Goal: Task Accomplishment & Management: Complete application form

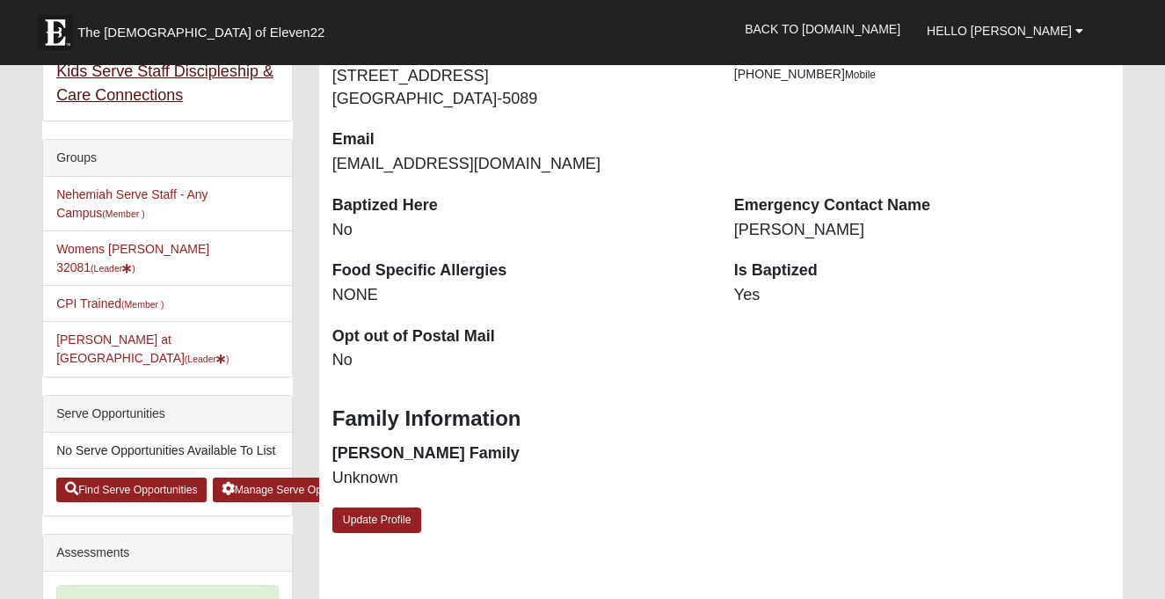
scroll to position [369, 0]
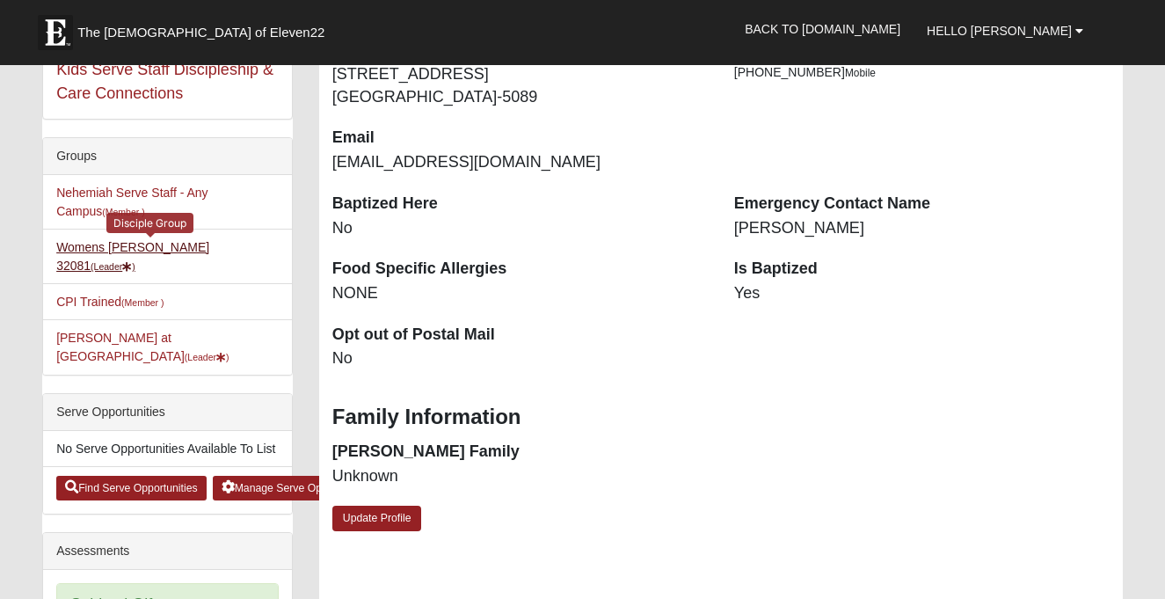
click at [183, 251] on link "Womens [PERSON_NAME] 32081 (Leader )" at bounding box center [132, 256] width 153 height 33
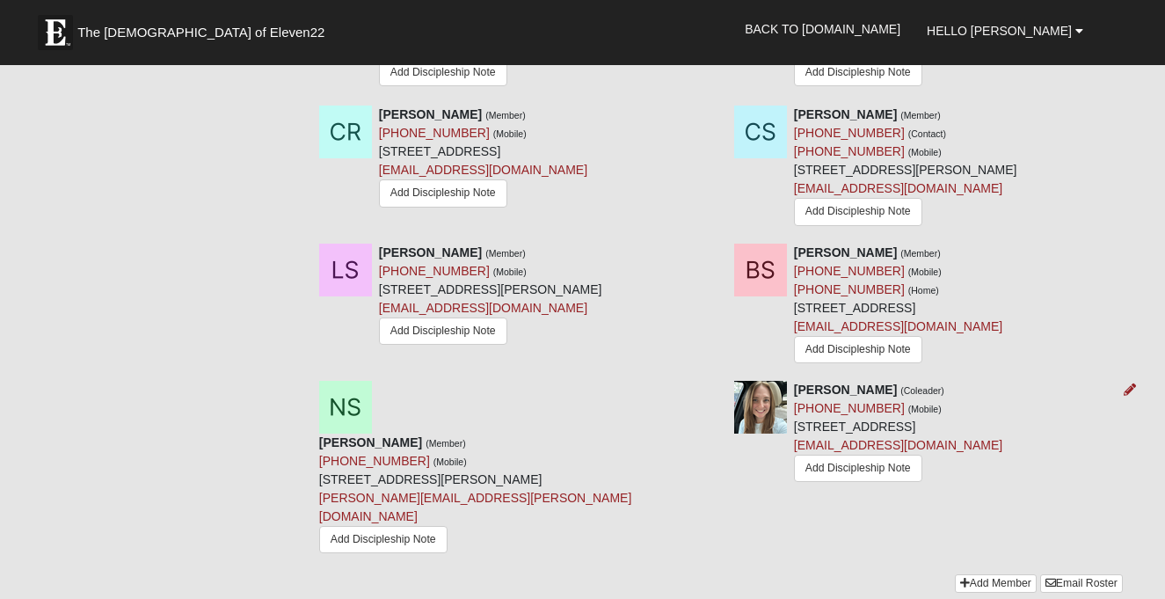
scroll to position [1592, 0]
click at [714, 383] on icon at bounding box center [714, 389] width 12 height 12
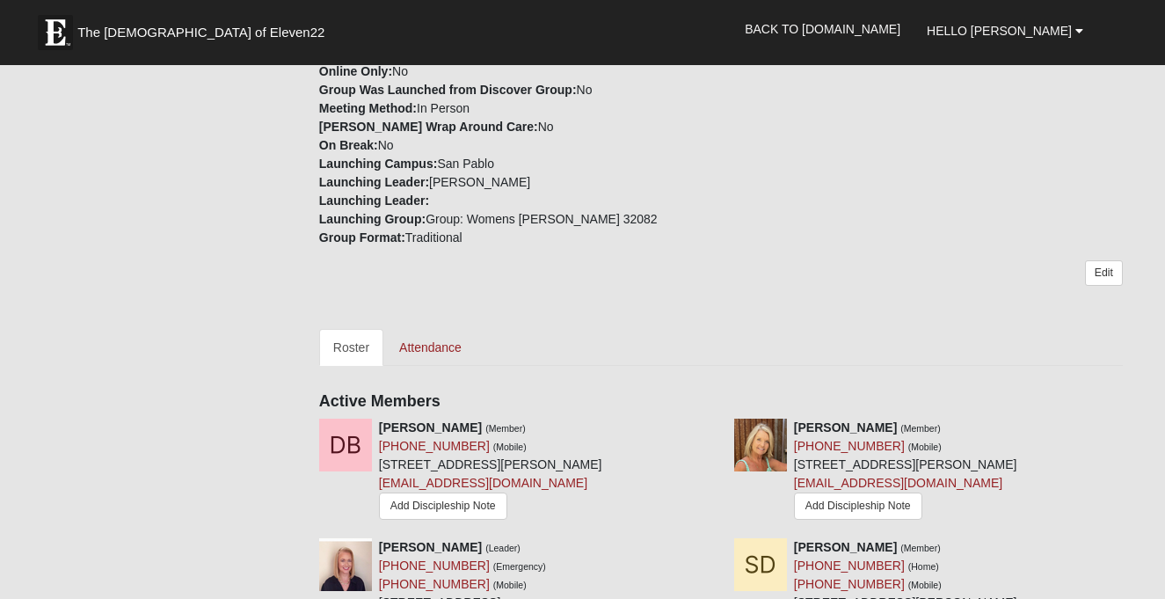
scroll to position [525, 0]
click at [429, 328] on link "Attendance" at bounding box center [430, 346] width 91 height 37
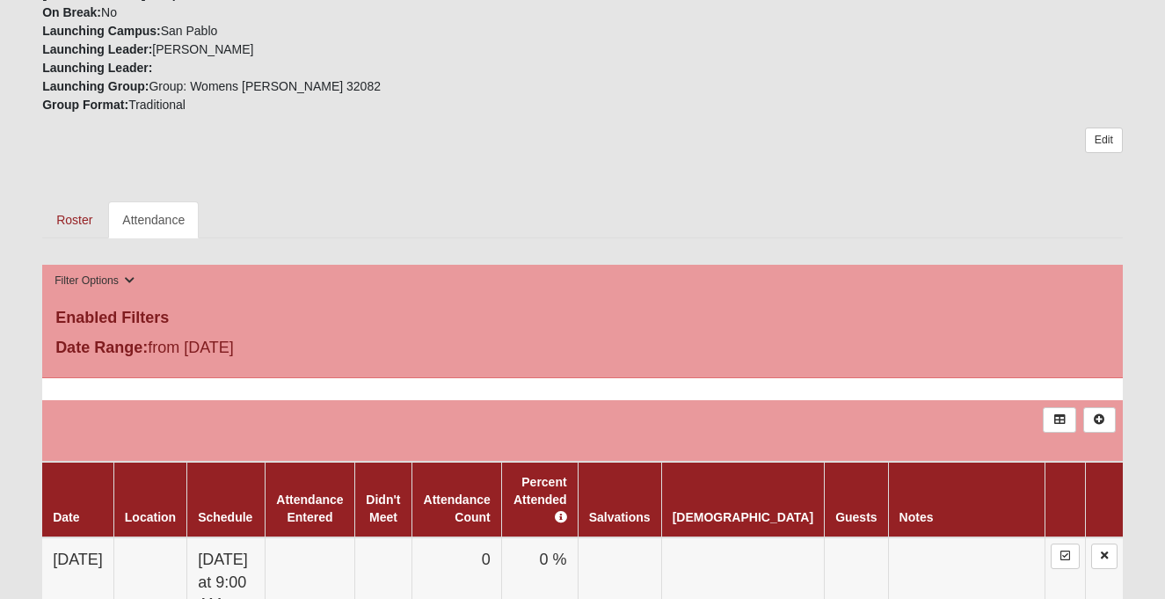
scroll to position [645, 0]
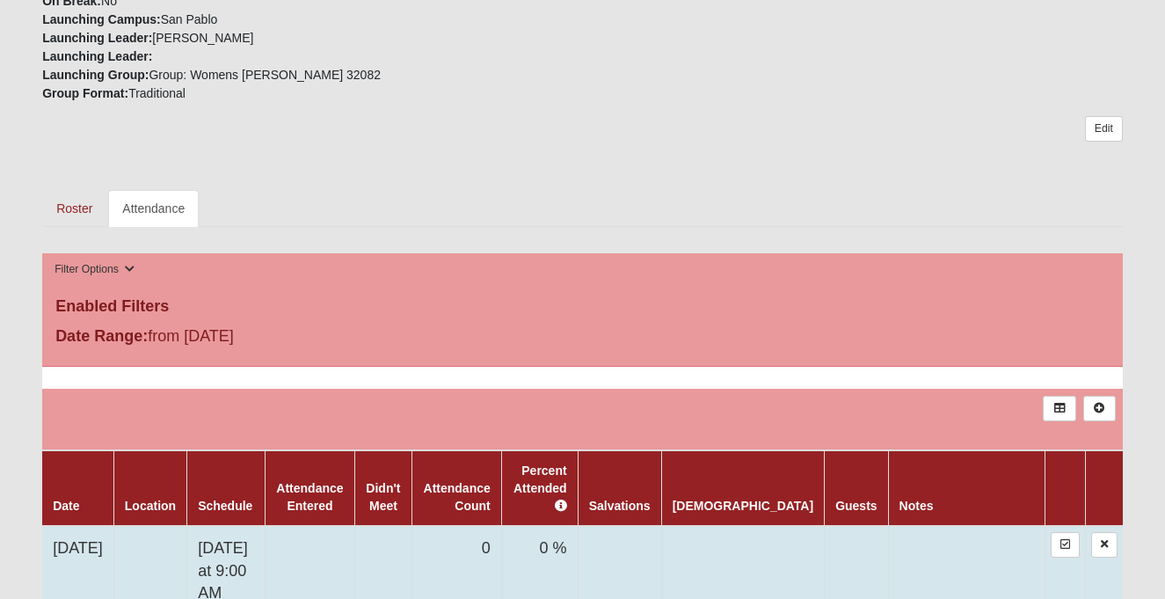
click at [577, 529] on td "0 %" at bounding box center [539, 571] width 76 height 91
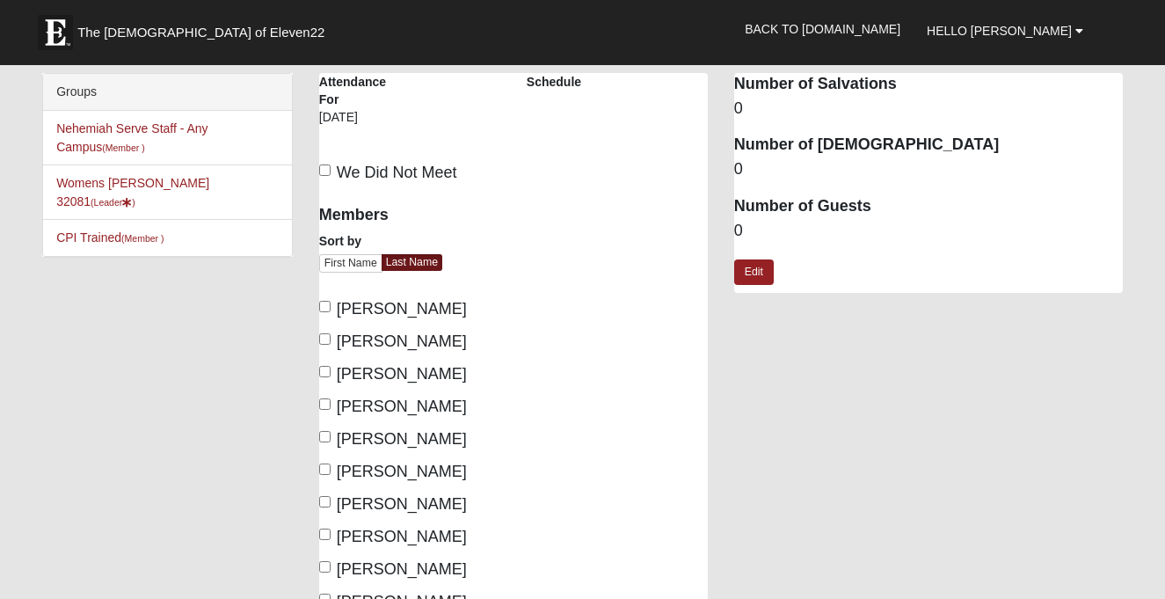
click at [326, 304] on input "Beringuel, Dianne" at bounding box center [324, 306] width 11 height 11
checkbox input "true"
click at [325, 374] on input "Damrow, Jeanne" at bounding box center [324, 371] width 11 height 11
checkbox input "true"
click at [327, 435] on input "Dudenkov, Liliya" at bounding box center [324, 436] width 11 height 11
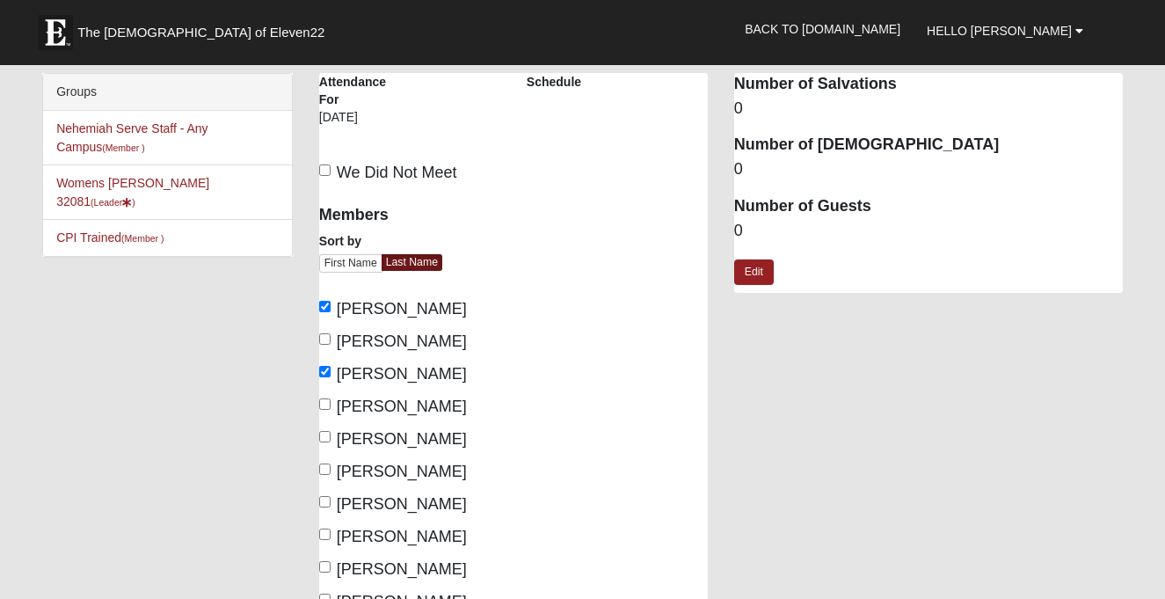
checkbox input "true"
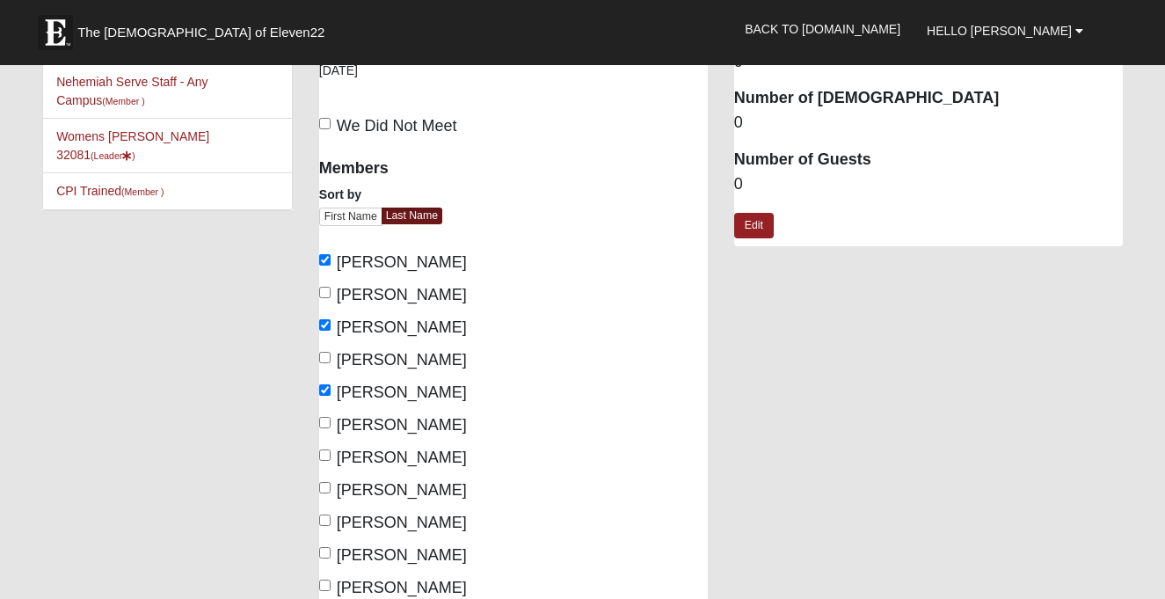
scroll to position [47, 0]
click at [327, 426] on label "Fields, Carrie" at bounding box center [393, 424] width 148 height 24
click at [327, 426] on input "Fields, Carrie" at bounding box center [324, 421] width 11 height 11
checkbox input "true"
click at [327, 455] on input "Hayes, Jessica" at bounding box center [324, 453] width 11 height 11
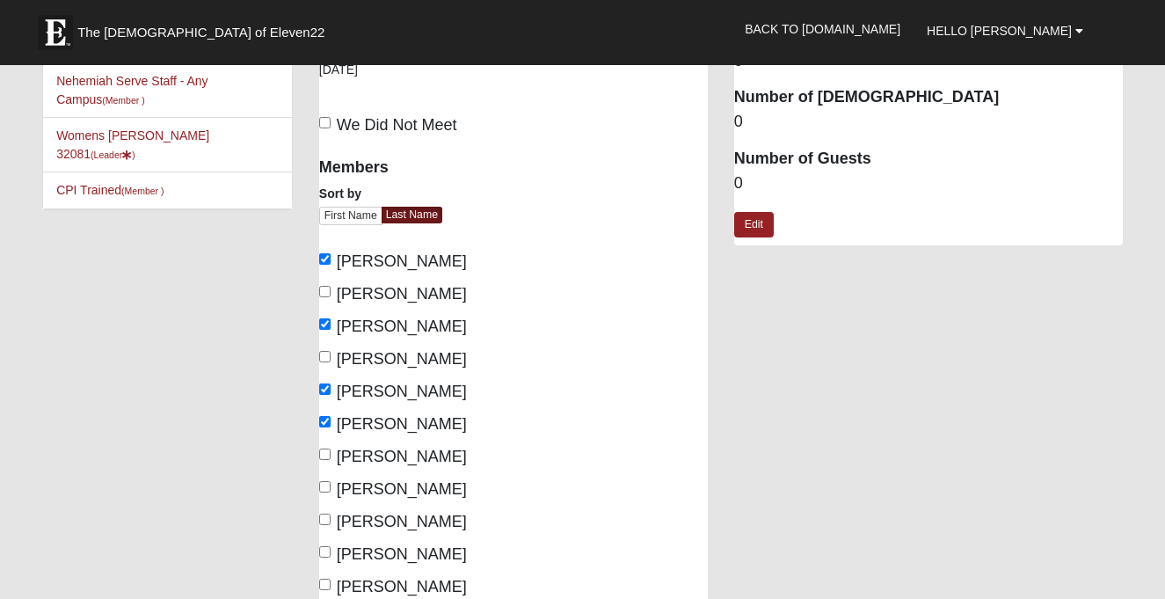
checkbox input "true"
click at [329, 483] on input "Kenerly, Chasidy" at bounding box center [324, 486] width 11 height 11
checkbox input "true"
click at [330, 515] on label "Logan, Lauren" at bounding box center [393, 522] width 148 height 24
click at [330, 515] on input "Logan, Lauren" at bounding box center [324, 518] width 11 height 11
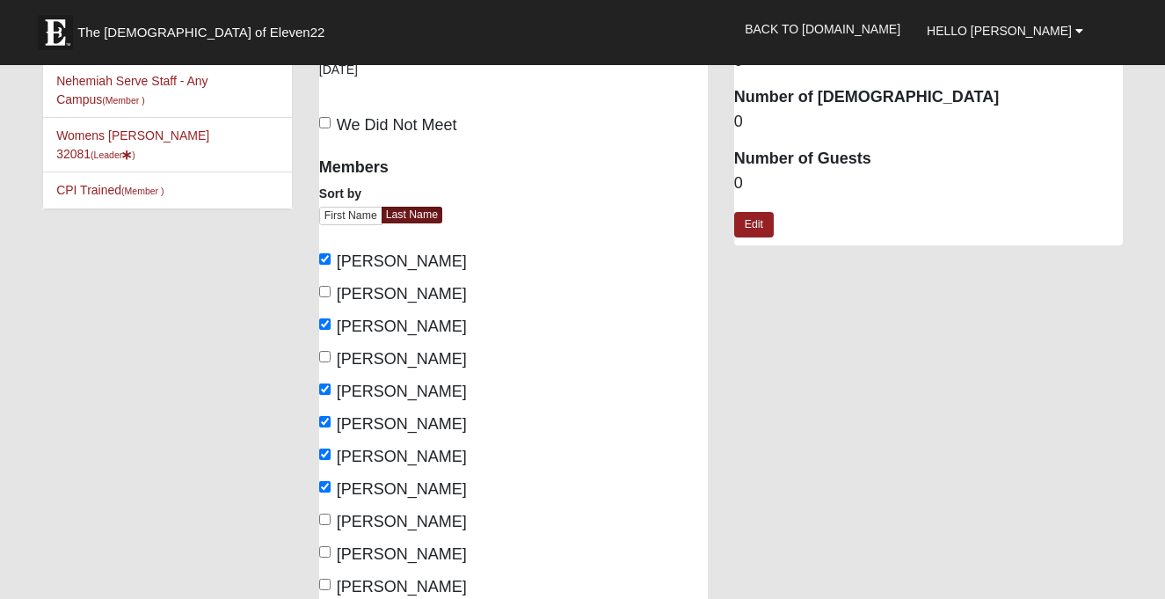
checkbox input "true"
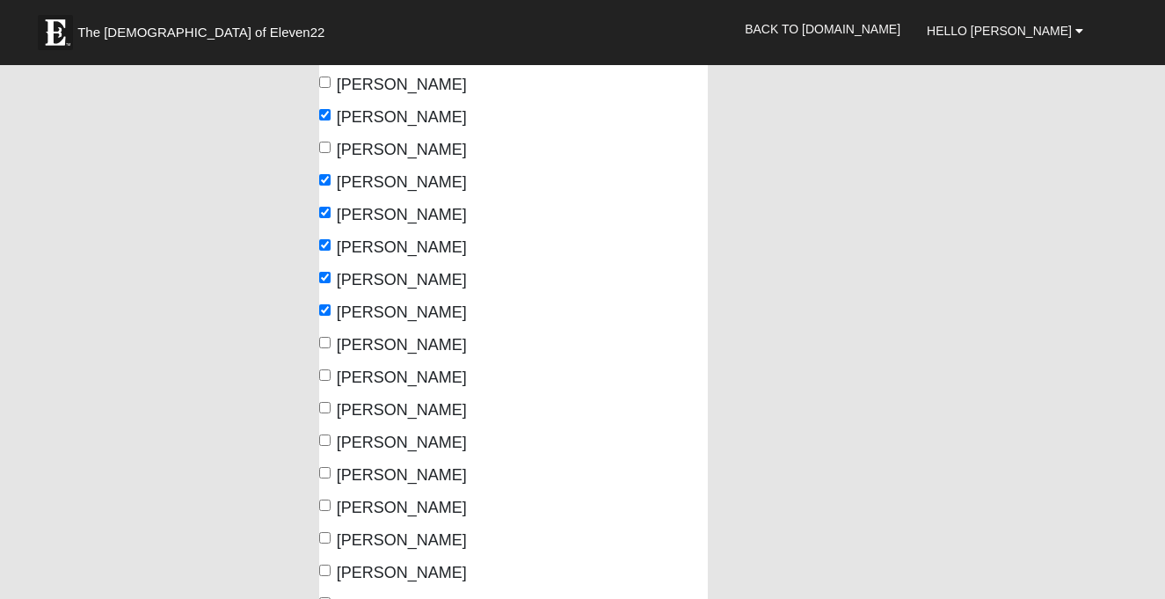
scroll to position [267, 0]
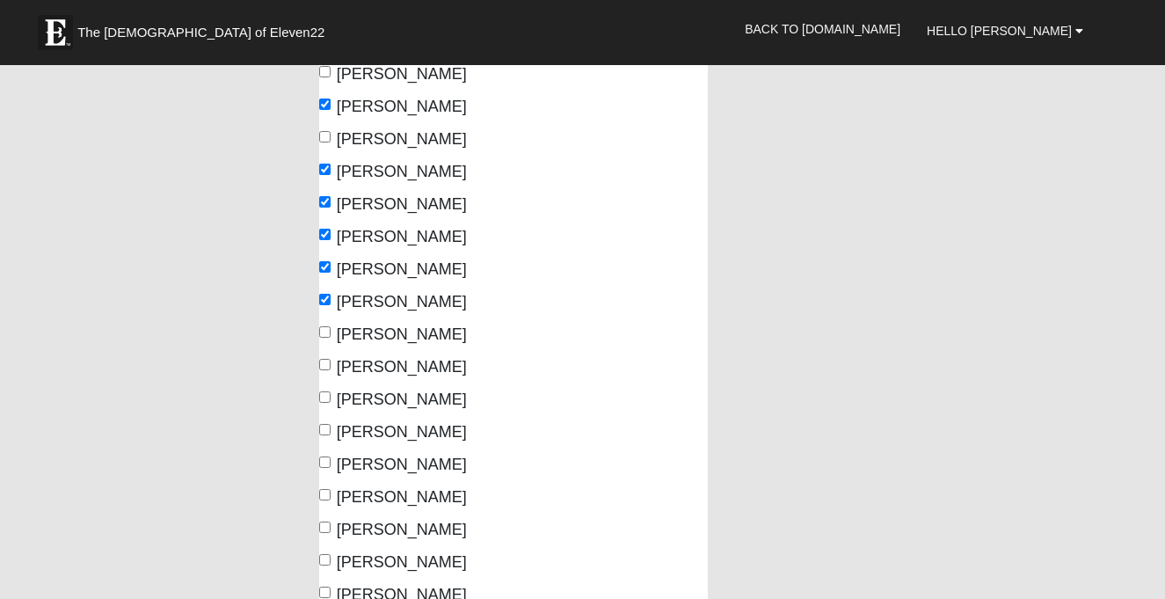
click at [342, 373] on span "Opaczewski, Milli" at bounding box center [402, 367] width 130 height 18
click at [330, 370] on input "Opaczewski, Milli" at bounding box center [324, 364] width 11 height 11
checkbox input "true"
click at [327, 395] on input "Palmer, Shauna" at bounding box center [324, 396] width 11 height 11
checkbox input "true"
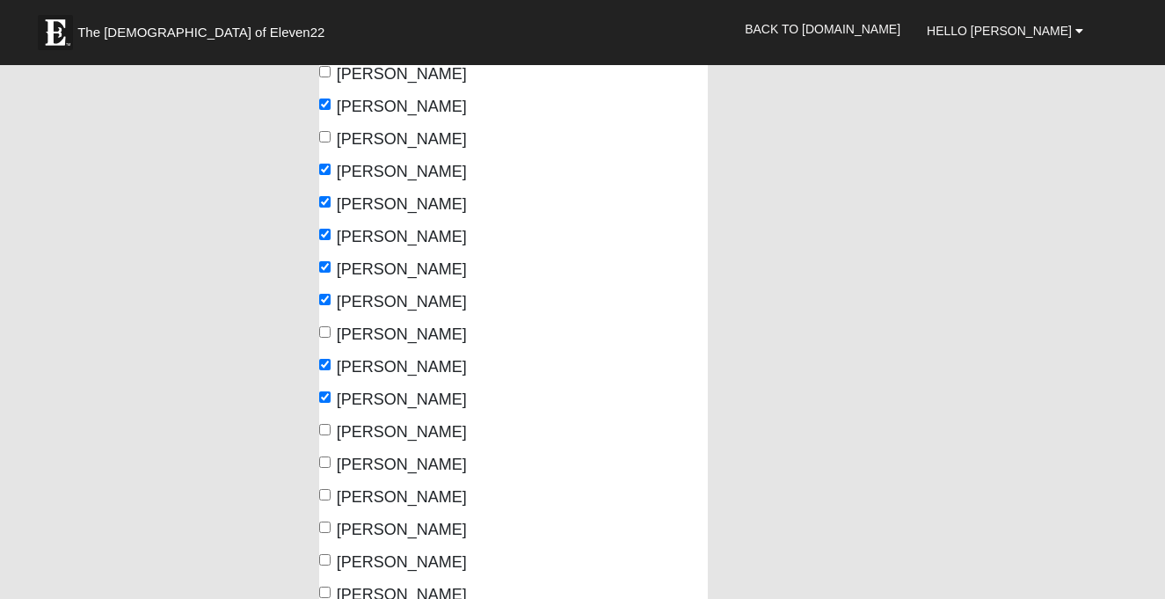
click at [326, 427] on input "Rice, Cassi" at bounding box center [324, 429] width 11 height 11
checkbox input "true"
click at [329, 457] on input "[PERSON_NAME]" at bounding box center [324, 461] width 11 height 11
checkbox input "true"
click at [326, 490] on input "[PERSON_NAME]" at bounding box center [324, 494] width 11 height 11
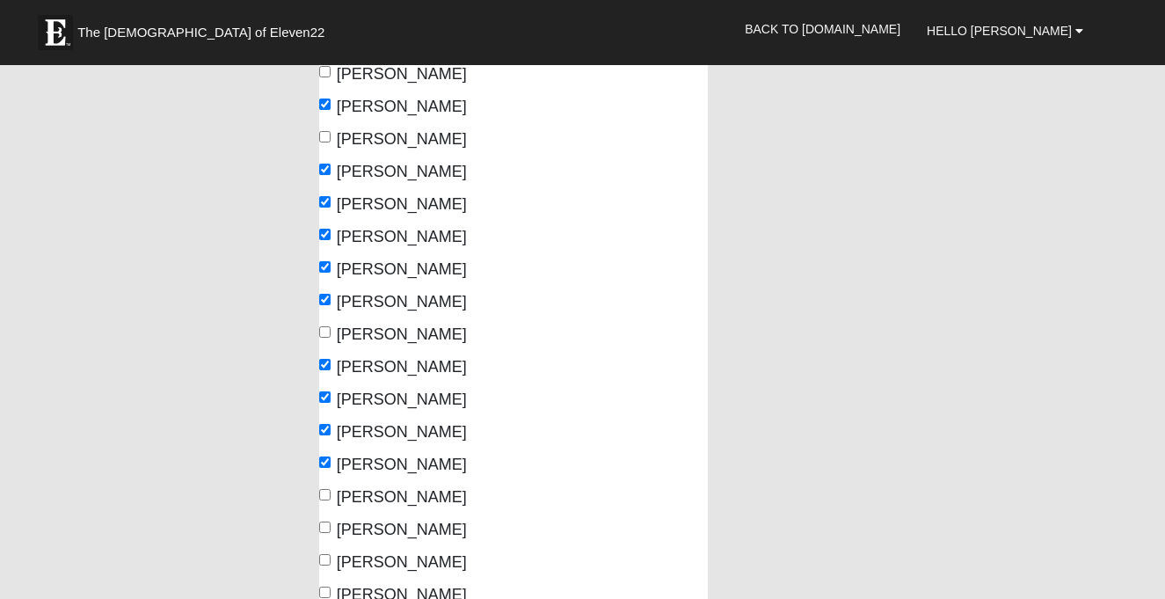
checkbox input "true"
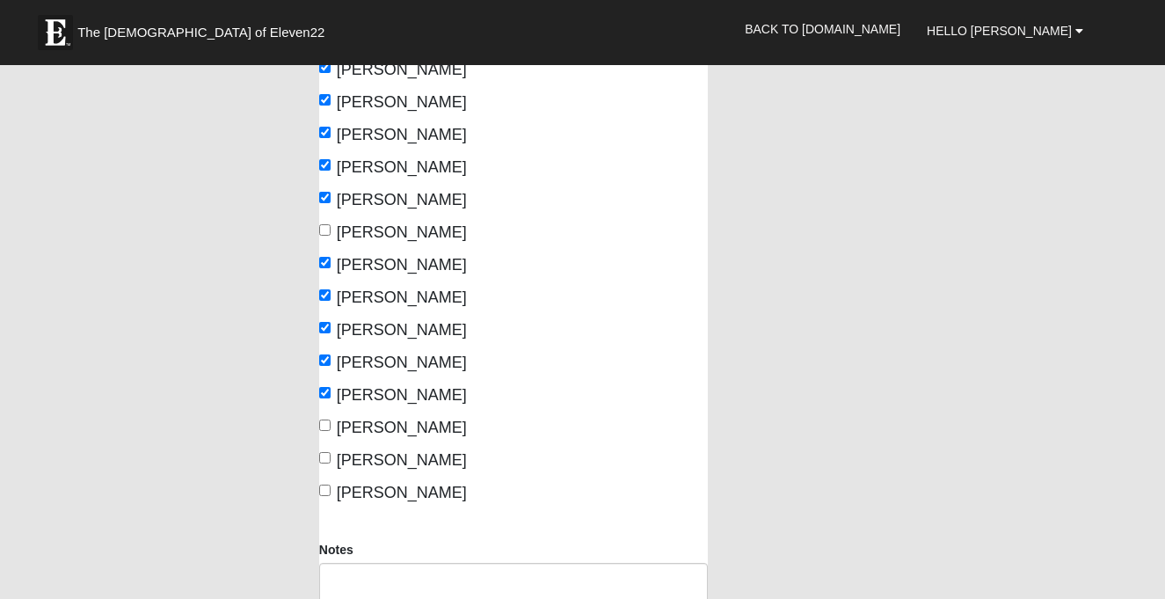
scroll to position [371, 0]
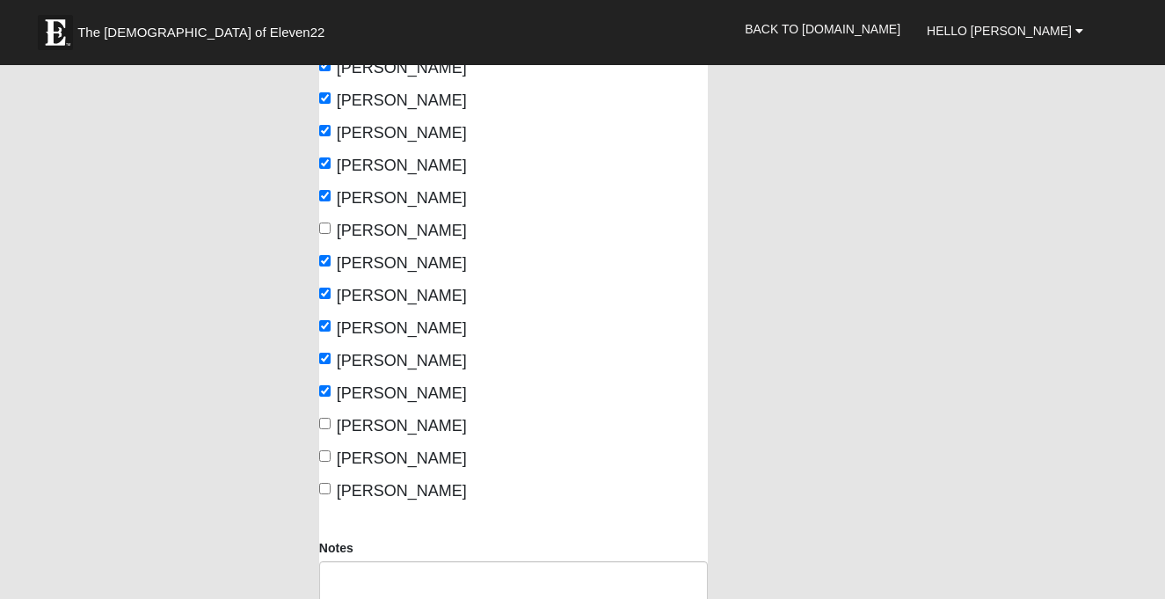
click at [326, 488] on input "[PERSON_NAME]" at bounding box center [324, 488] width 11 height 11
checkbox input "true"
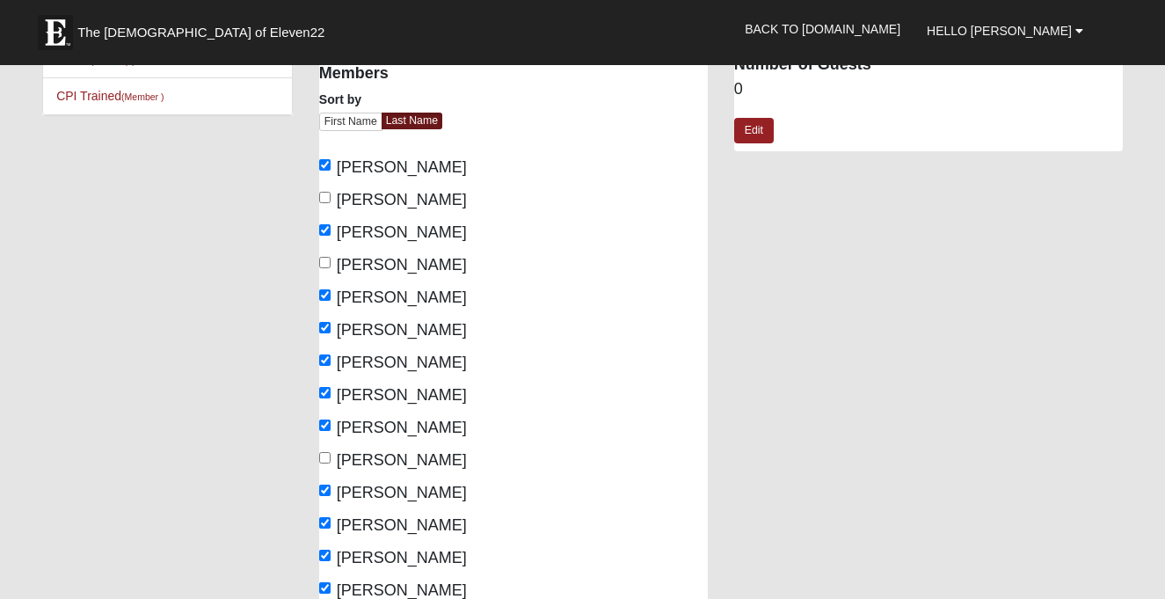
scroll to position [181, 0]
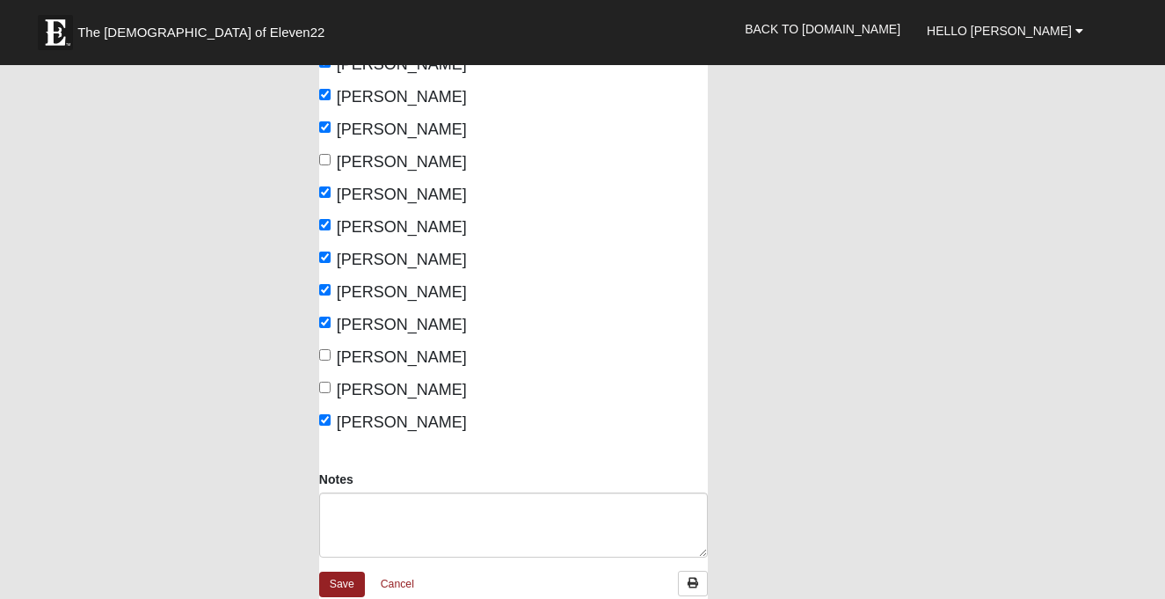
click at [450, 315] on div "[PERSON_NAME]" at bounding box center [409, 325] width 181 height 24
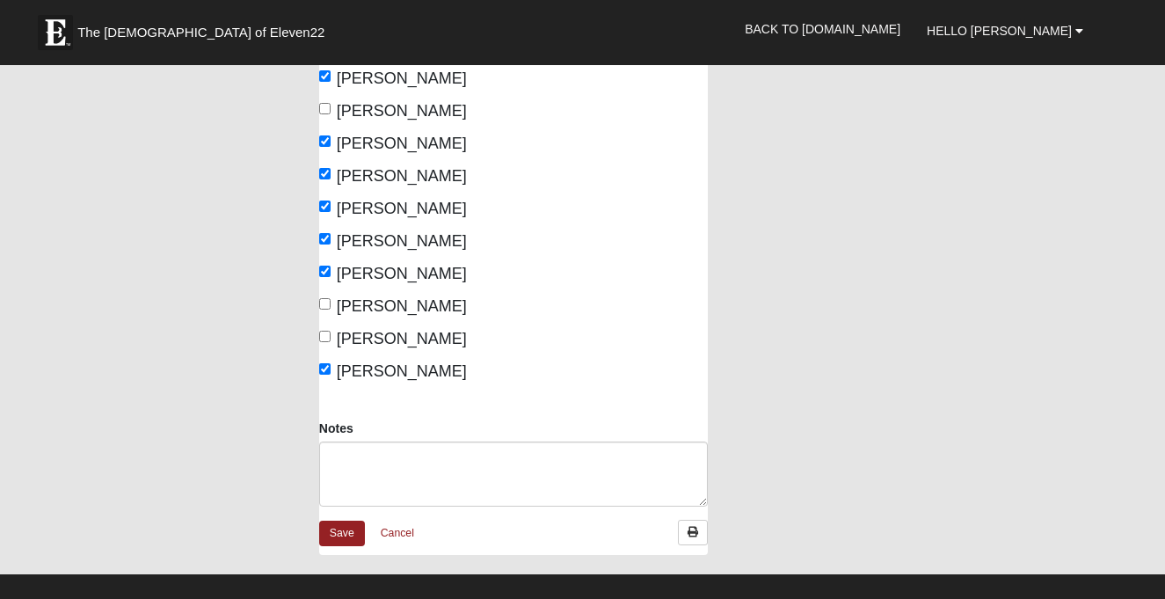
scroll to position [492, 0]
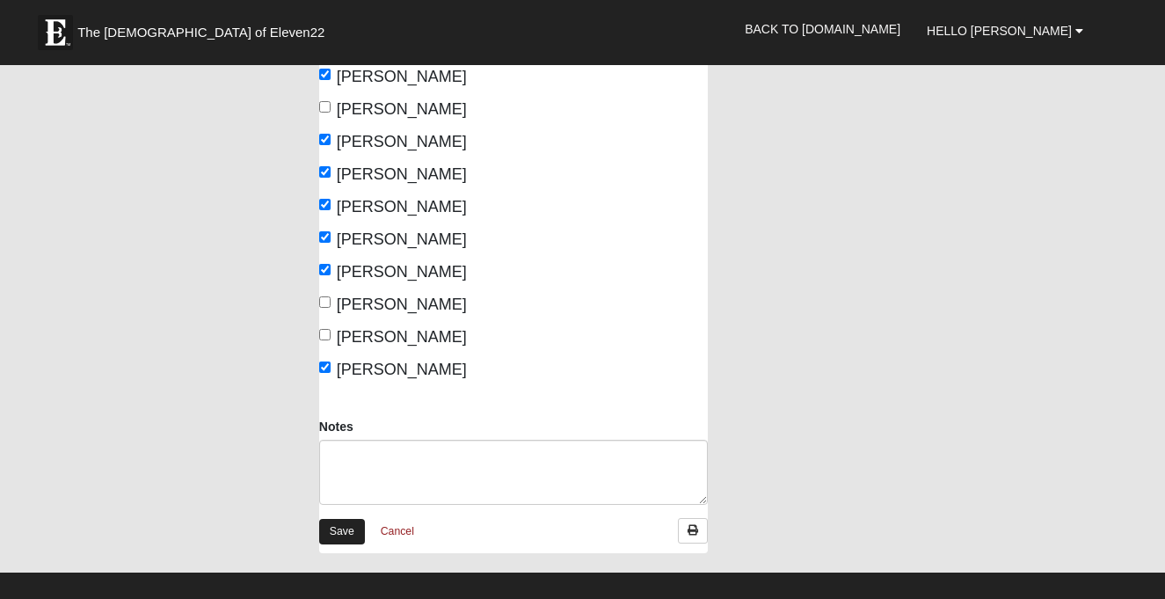
click at [348, 528] on link "Save" at bounding box center [342, 531] width 46 height 25
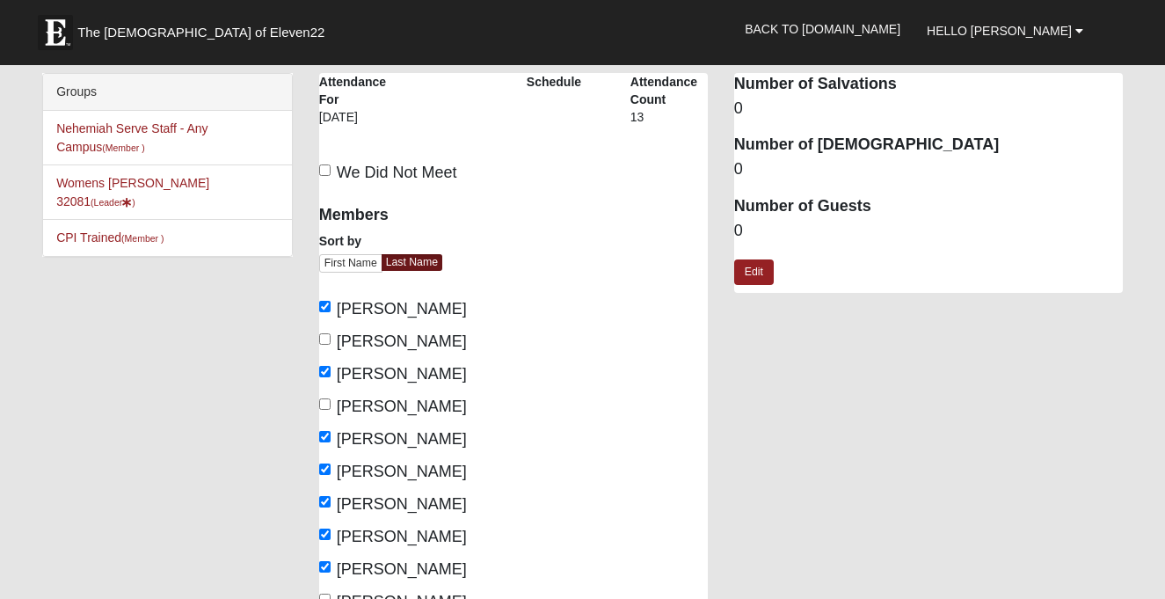
scroll to position [492, 0]
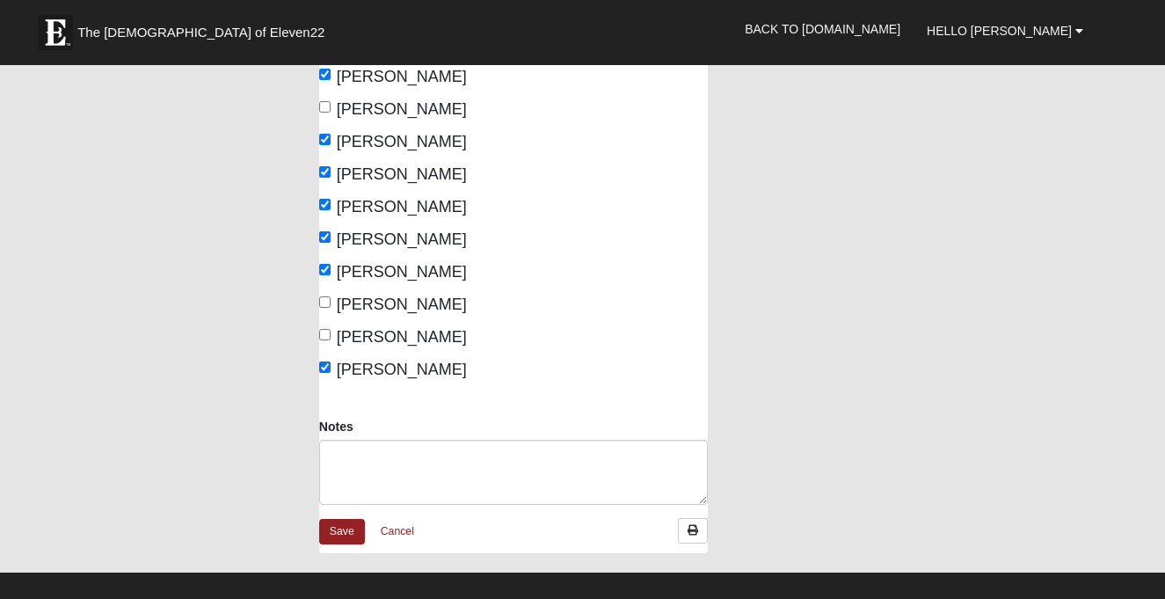
click at [214, 94] on div "Groups [PERSON_NAME] Staff - Any Campus (Member ) Womens [PERSON_NAME] 32081 (L…" at bounding box center [582, 76] width 1107 height 990
